Goal: Task Accomplishment & Management: Manage account settings

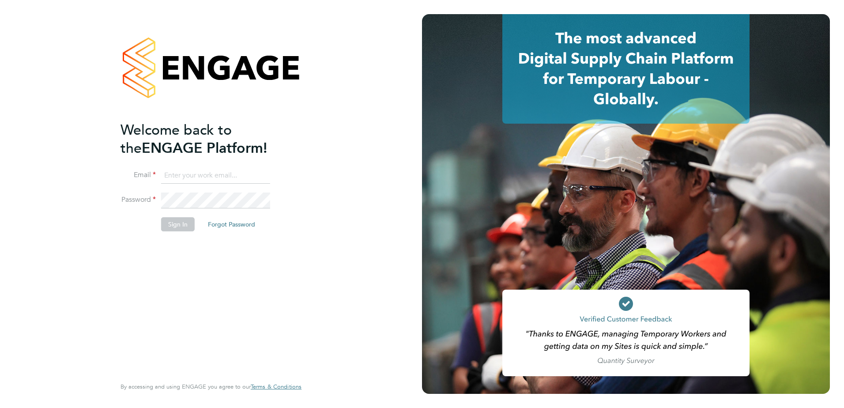
type input "[PERSON_NAME][EMAIL_ADDRESS][PERSON_NAME][DOMAIN_NAME]"
click at [174, 238] on li "Sign In Forgot Password" at bounding box center [207, 228] width 172 height 23
click at [171, 227] on button "Sign In" at bounding box center [178, 224] width 34 height 14
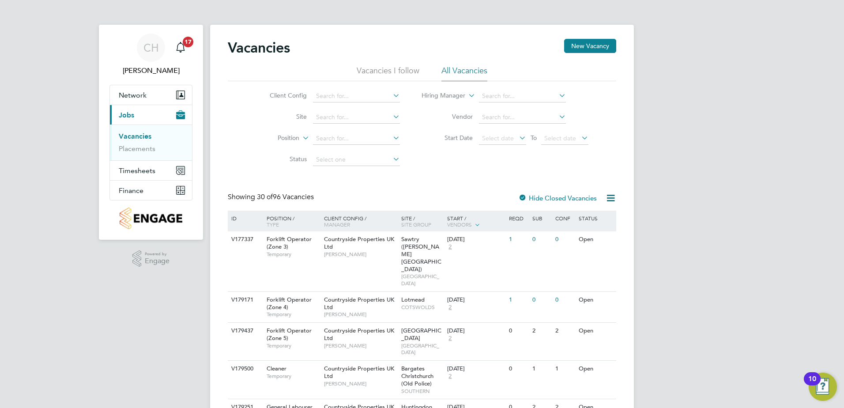
click at [344, 110] on li "Site" at bounding box center [328, 117] width 166 height 21
click at [126, 149] on link "Placements" at bounding box center [137, 148] width 37 height 8
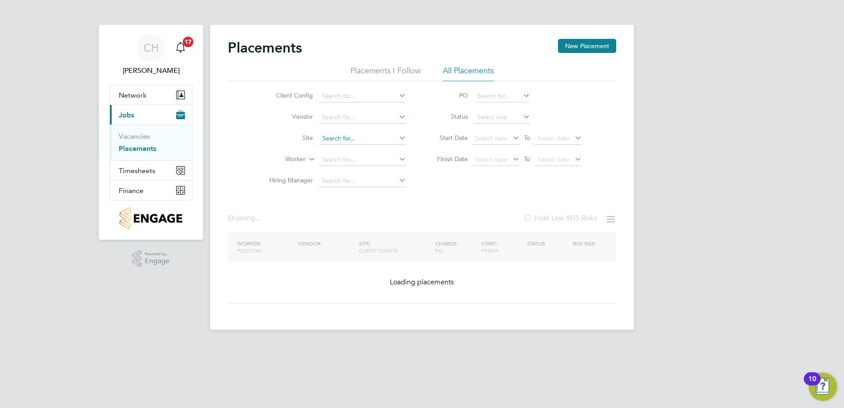
click at [366, 135] on input at bounding box center [362, 138] width 87 height 12
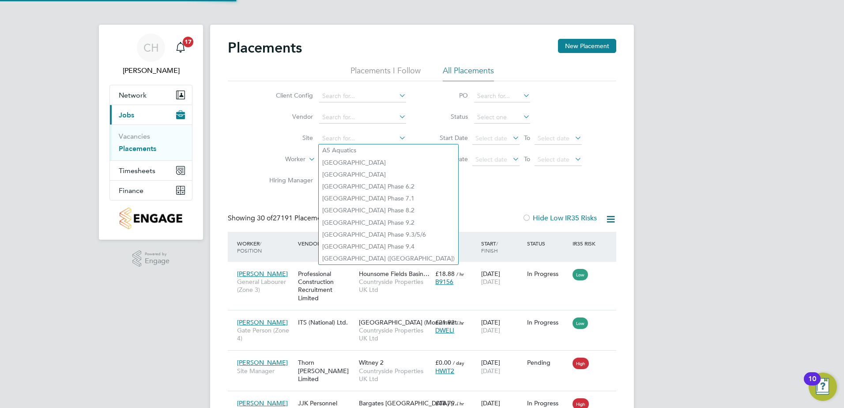
click at [397, 138] on icon at bounding box center [397, 138] width 0 height 12
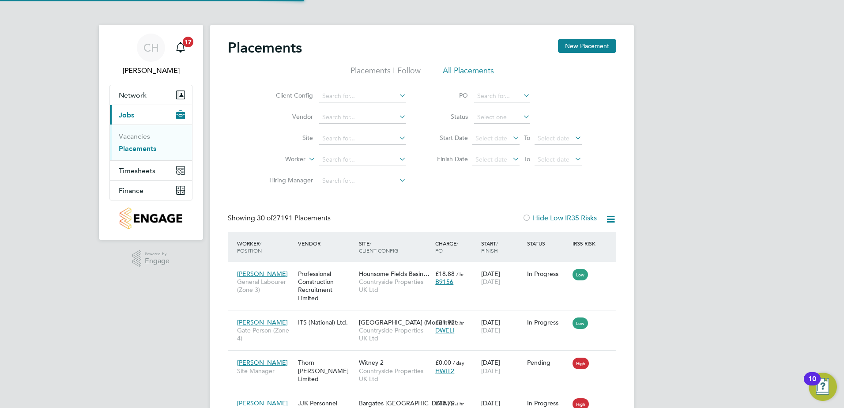
click at [397, 137] on icon at bounding box center [397, 138] width 0 height 12
click at [350, 143] on input "turv" at bounding box center [362, 138] width 87 height 12
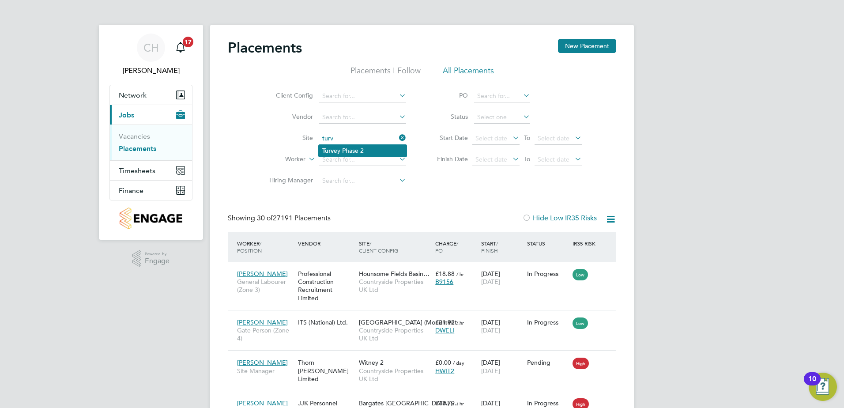
click at [351, 149] on li "Turv ey Phase 2" at bounding box center [363, 151] width 88 height 12
type input "Turvey Phase 2"
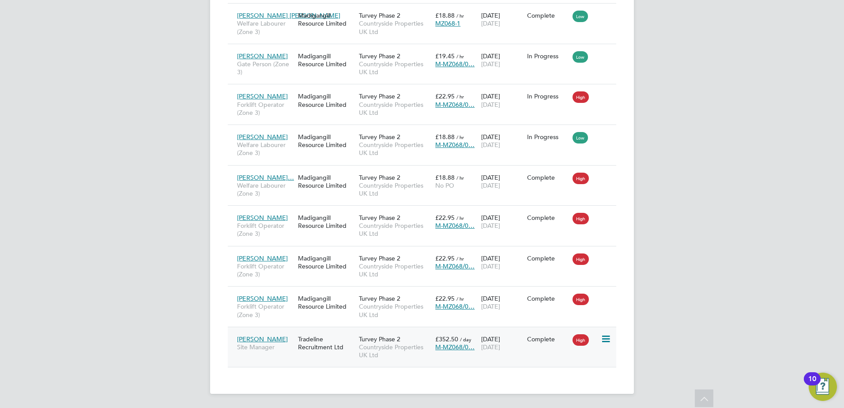
click at [608, 339] on icon at bounding box center [605, 339] width 9 height 11
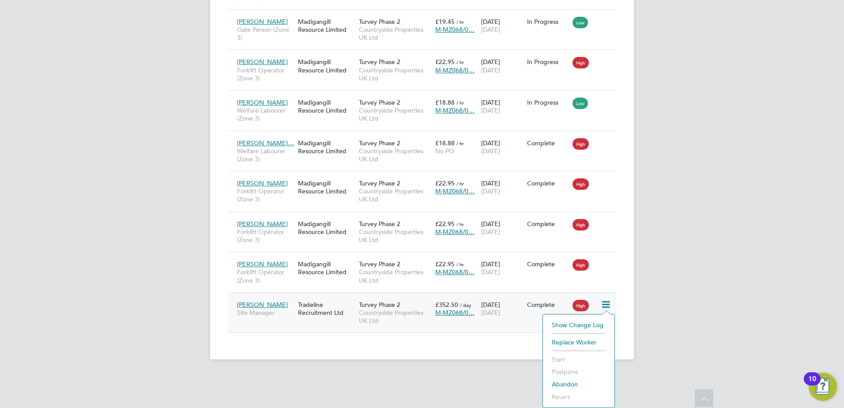
click at [262, 307] on span "[PERSON_NAME]" at bounding box center [262, 305] width 51 height 8
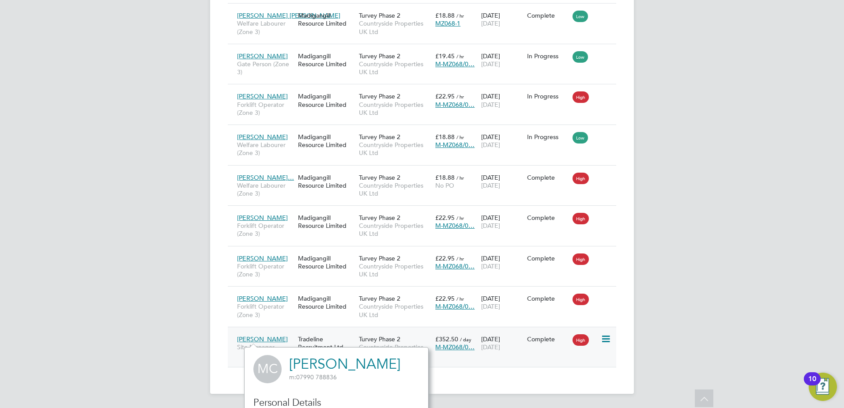
click at [405, 340] on div "Turvey Phase 2 Countryside Properties UK Ltd" at bounding box center [395, 347] width 76 height 33
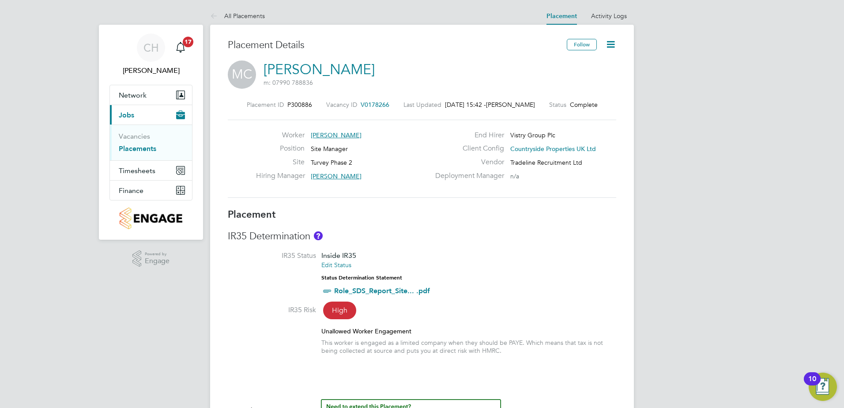
click at [615, 46] on icon at bounding box center [610, 44] width 11 height 11
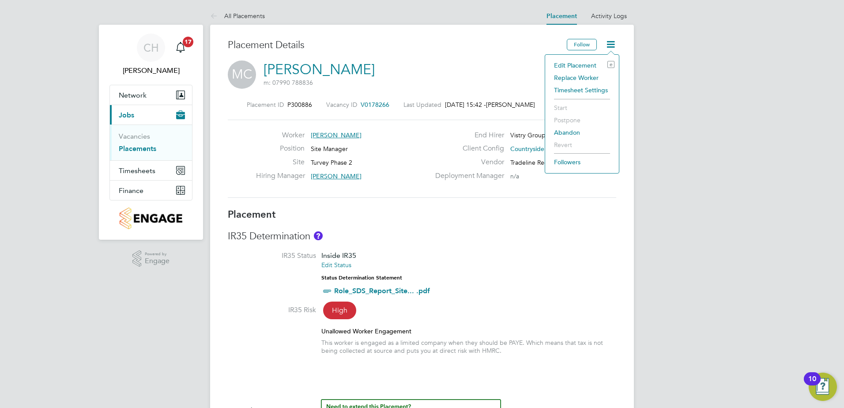
click at [578, 65] on li "Edit Placement e" at bounding box center [582, 65] width 65 height 12
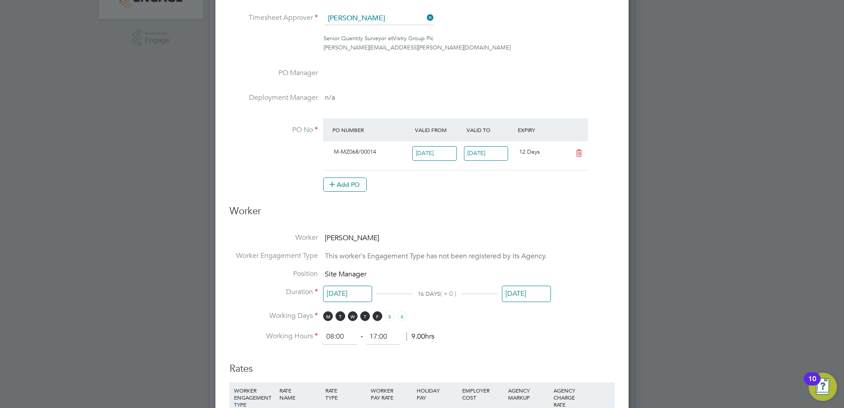
click at [518, 298] on input "[DATE]" at bounding box center [526, 294] width 49 height 16
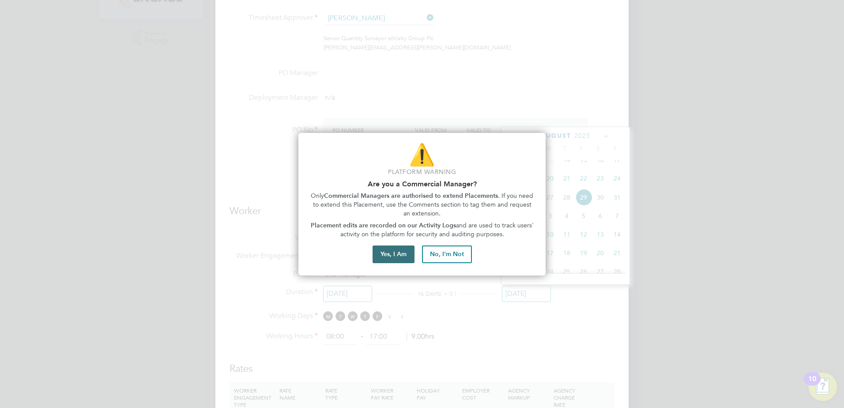
click at [400, 260] on button "Yes, I Am" at bounding box center [394, 254] width 42 height 18
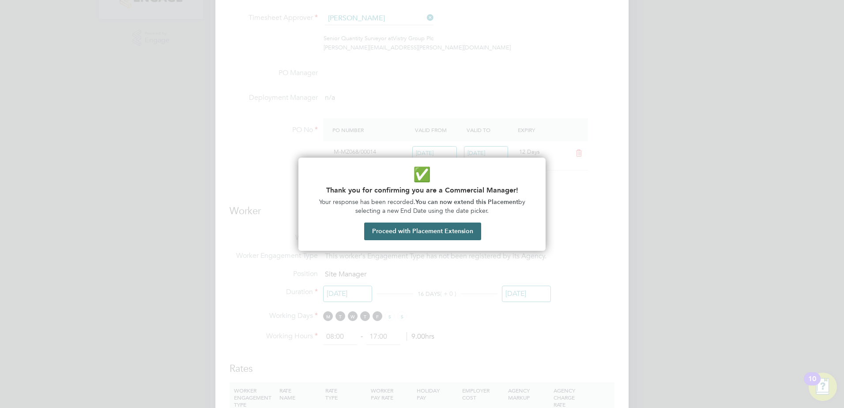
click at [419, 228] on button "Proceed with Placement Extension" at bounding box center [422, 232] width 117 height 18
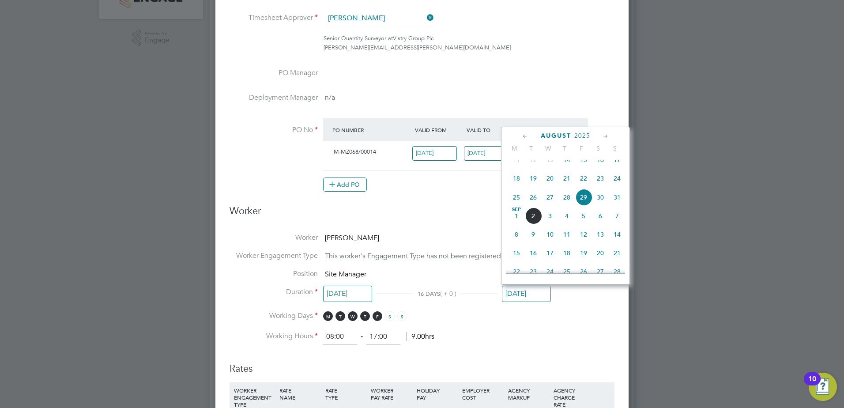
click at [600, 206] on span "30" at bounding box center [600, 197] width 17 height 17
type input "[DATE]"
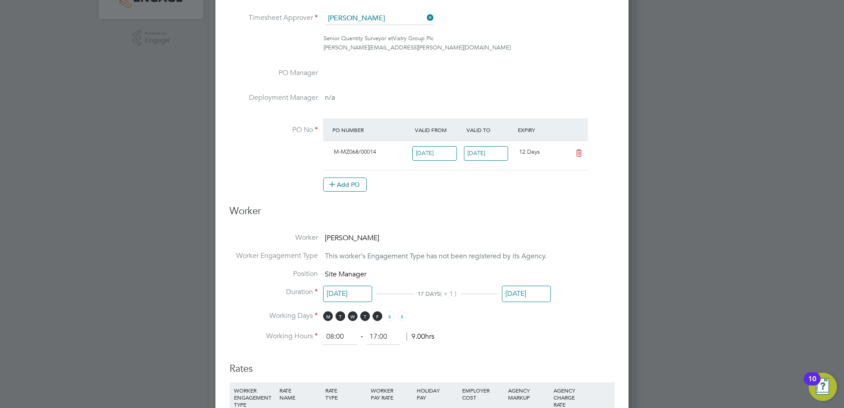
click at [557, 332] on li "Working Hours 08:00 ‐ 17:00 9.00hrs" at bounding box center [422, 337] width 385 height 16
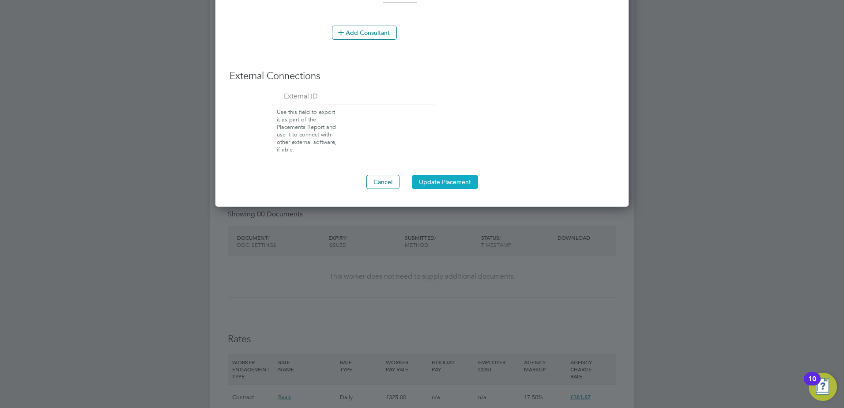
click at [455, 181] on button "Update Placement" at bounding box center [445, 182] width 66 height 14
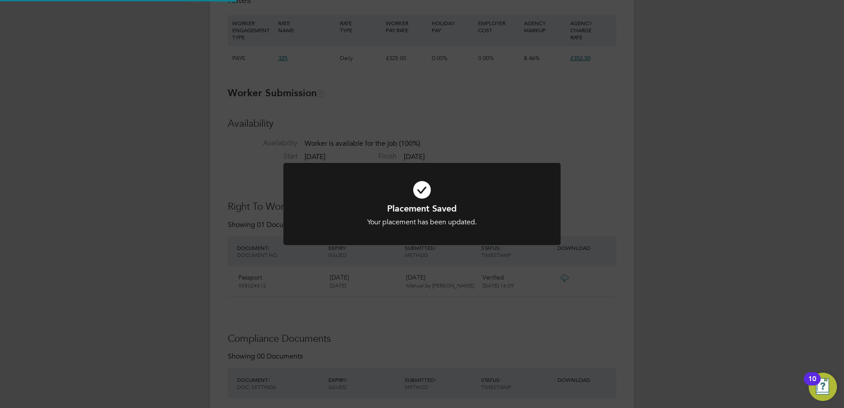
scroll to position [982, 414]
